Goal: Find specific page/section: Find specific page/section

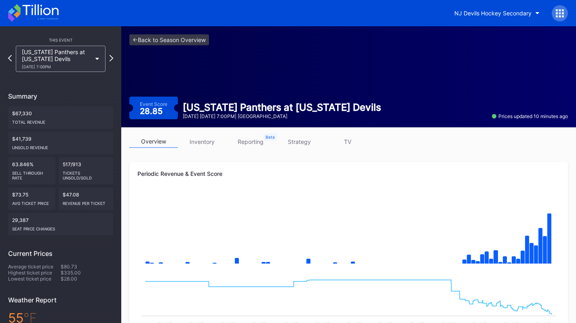
click at [303, 144] on link "strategy" at bounding box center [299, 142] width 49 height 13
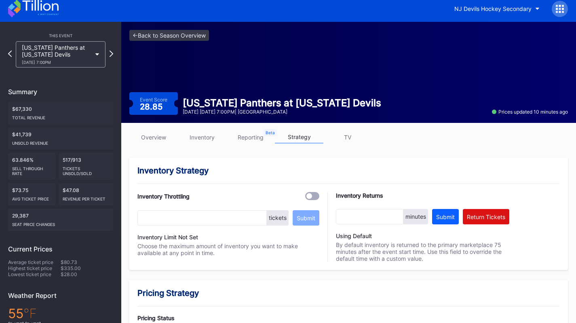
scroll to position [2, 0]
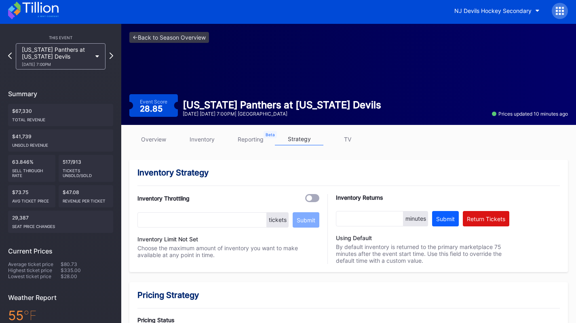
click at [202, 144] on link "inventory" at bounding box center [202, 139] width 49 height 13
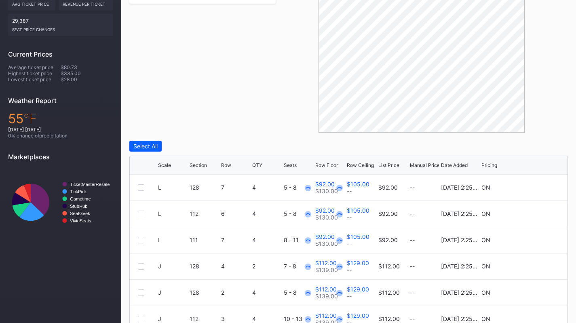
scroll to position [263, 0]
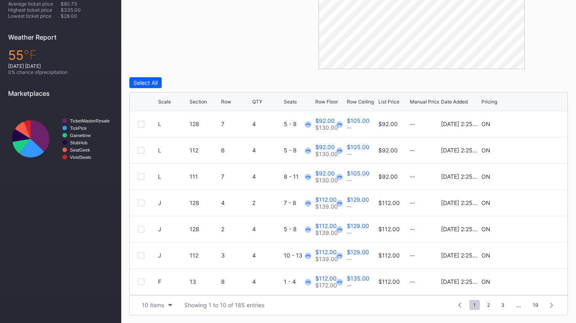
click at [117, 303] on div "This Event [US_STATE] Panthers at [US_STATE] Devils [DATE] 7:00PM Summary $67,3…" at bounding box center [60, 43] width 121 height 560
click at [150, 307] on div "10 items" at bounding box center [153, 305] width 22 height 7
click at [163, 287] on div "200 items" at bounding box center [157, 285] width 26 height 7
click at [200, 100] on div "Section" at bounding box center [198, 102] width 17 height 6
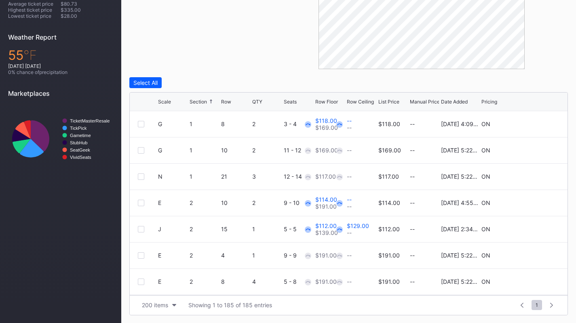
click at [378, 99] on div "Scale Section Row QTY Seats Row Floor Row Ceiling List Price Manual Price Date …" at bounding box center [349, 102] width 438 height 19
click at [381, 100] on div "List Price" at bounding box center [389, 102] width 21 height 6
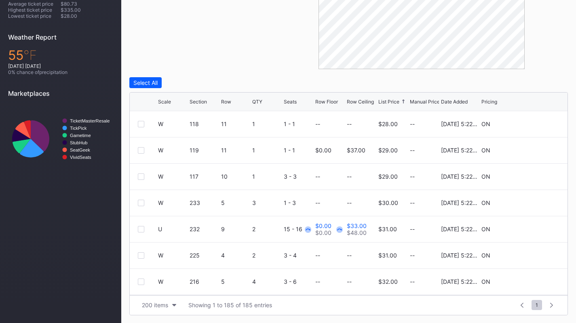
click at [155, 303] on div "200 items" at bounding box center [155, 305] width 26 height 7
click at [160, 289] on div "200 items" at bounding box center [157, 285] width 39 height 15
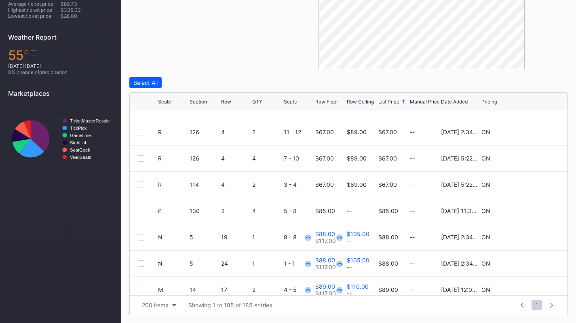
scroll to position [2495, 0]
